Goal: Check status: Check status

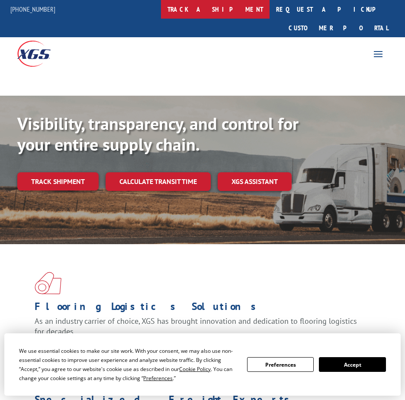
click at [245, 13] on link "track a shipment" at bounding box center [215, 9] width 109 height 19
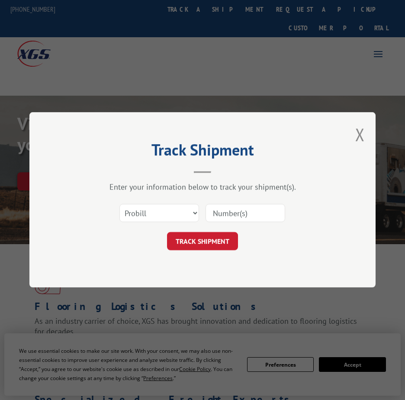
click at [246, 203] on div "Select category... Probill BOL PO" at bounding box center [203, 213] width 260 height 29
click at [242, 214] on input at bounding box center [246, 213] width 80 height 18
type input "702610476"
click at [203, 240] on button "TRACK SHIPMENT" at bounding box center [202, 242] width 71 height 18
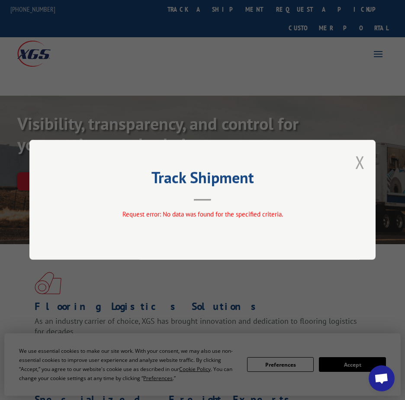
click at [363, 166] on button "Close modal" at bounding box center [360, 162] width 10 height 23
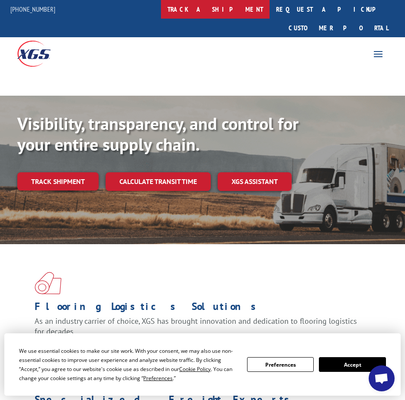
click at [233, 3] on link "track a shipment" at bounding box center [215, 9] width 109 height 19
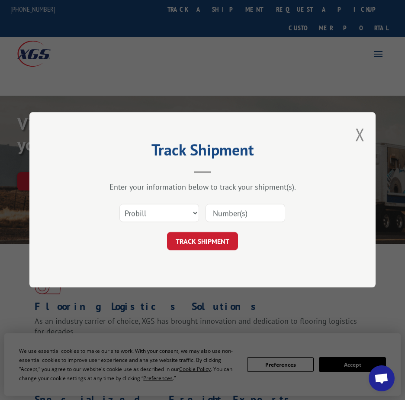
click at [226, 210] on input at bounding box center [246, 213] width 80 height 18
type input "702610475"
click at [210, 237] on button "TRACK SHIPMENT" at bounding box center [202, 242] width 71 height 18
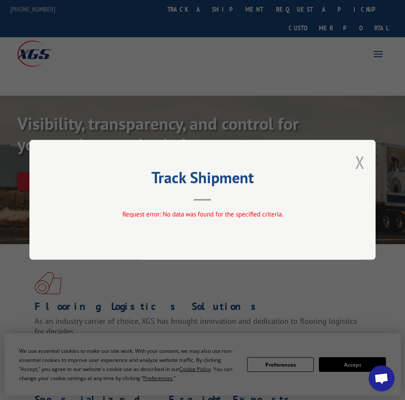
click at [359, 162] on button "Close modal" at bounding box center [360, 162] width 10 height 23
